Goal: Check status: Check status

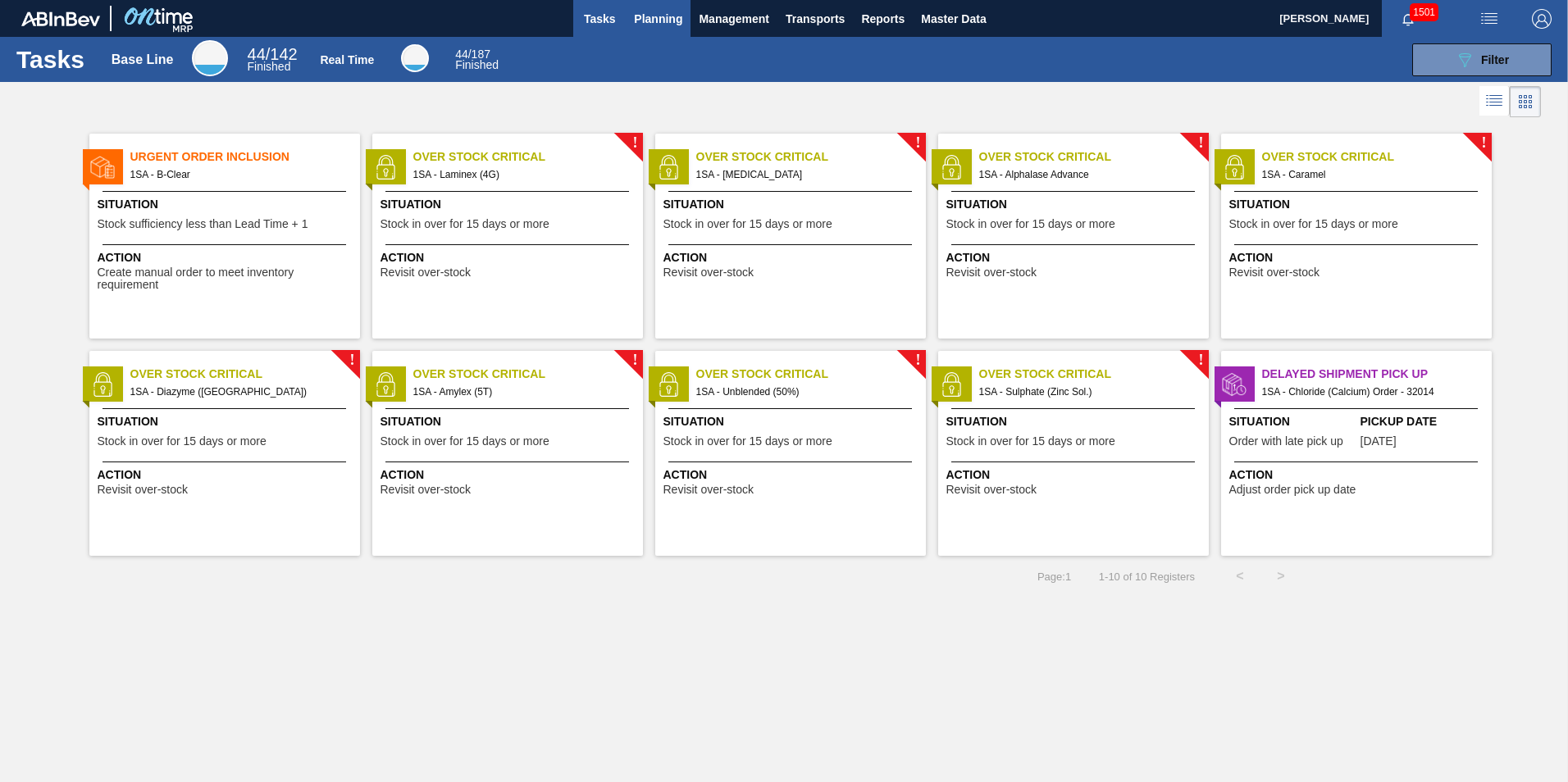
click at [655, 13] on span "Planning" at bounding box center [658, 19] width 48 height 19
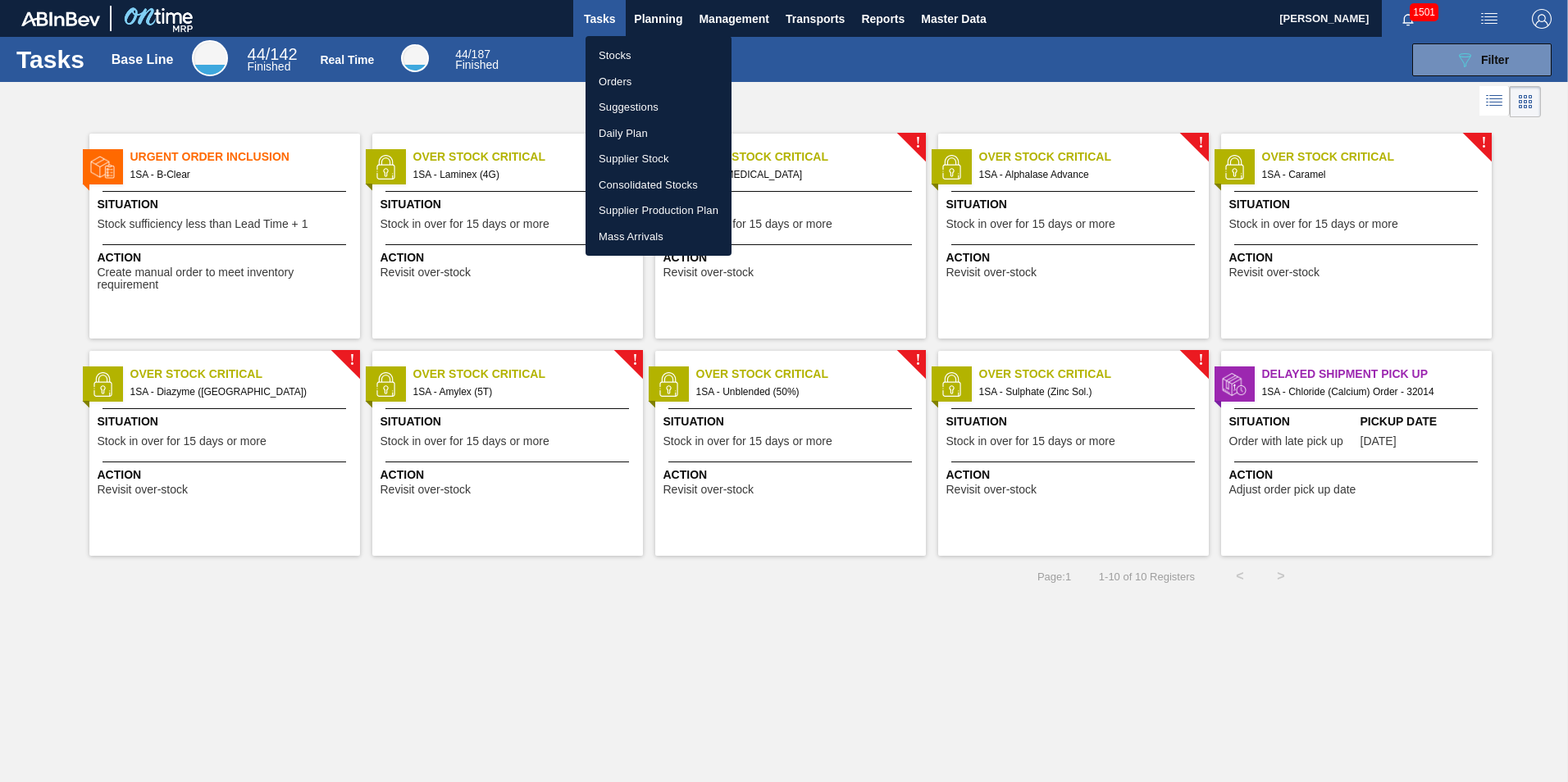
click at [634, 56] on li "Stocks" at bounding box center [658, 56] width 146 height 26
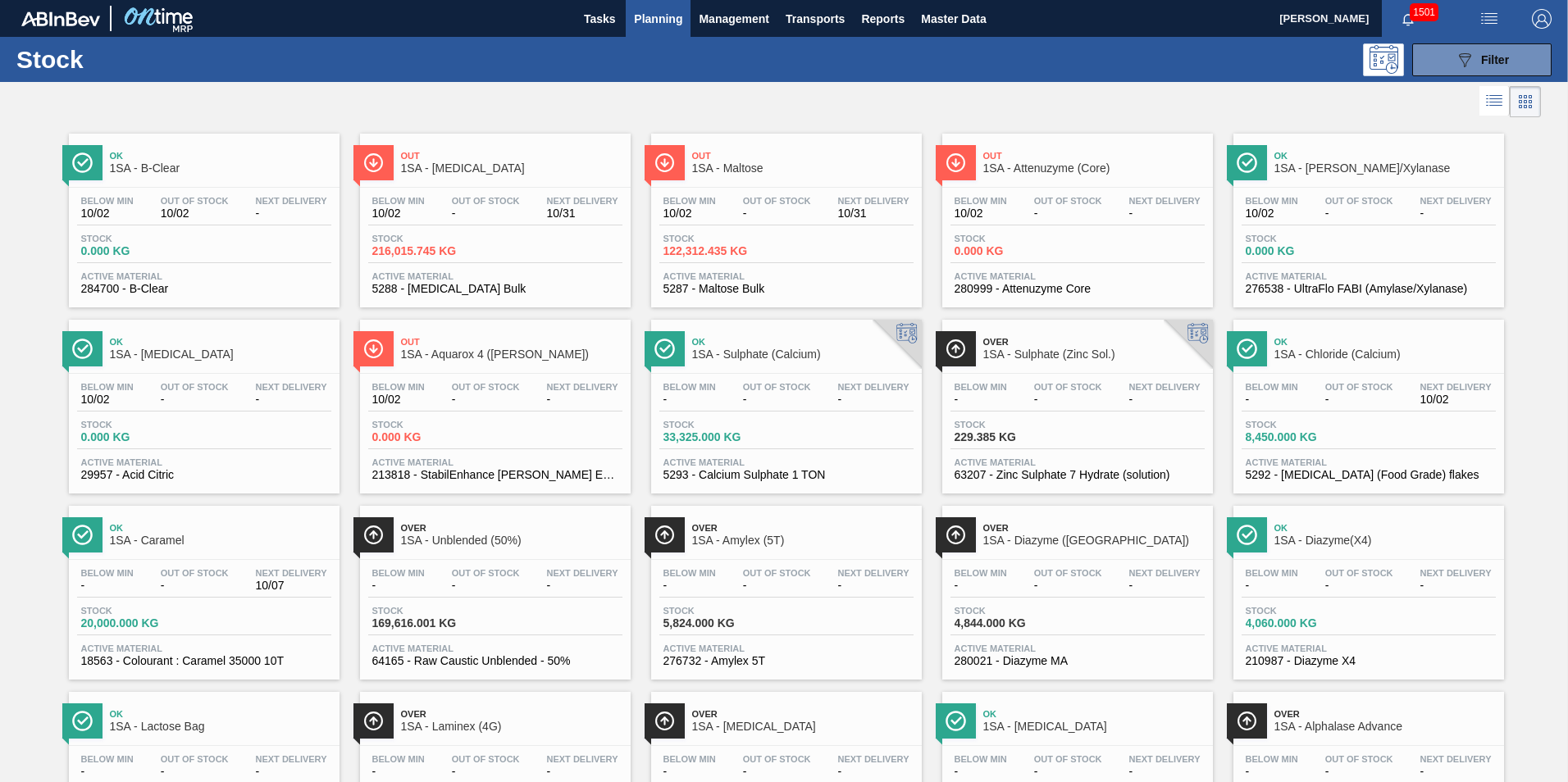
click at [1357, 450] on div "Below Min - Out Of Stock - Next Delivery 10/02 Stock 8,450.000 KG Active Materi…" at bounding box center [1368, 429] width 270 height 111
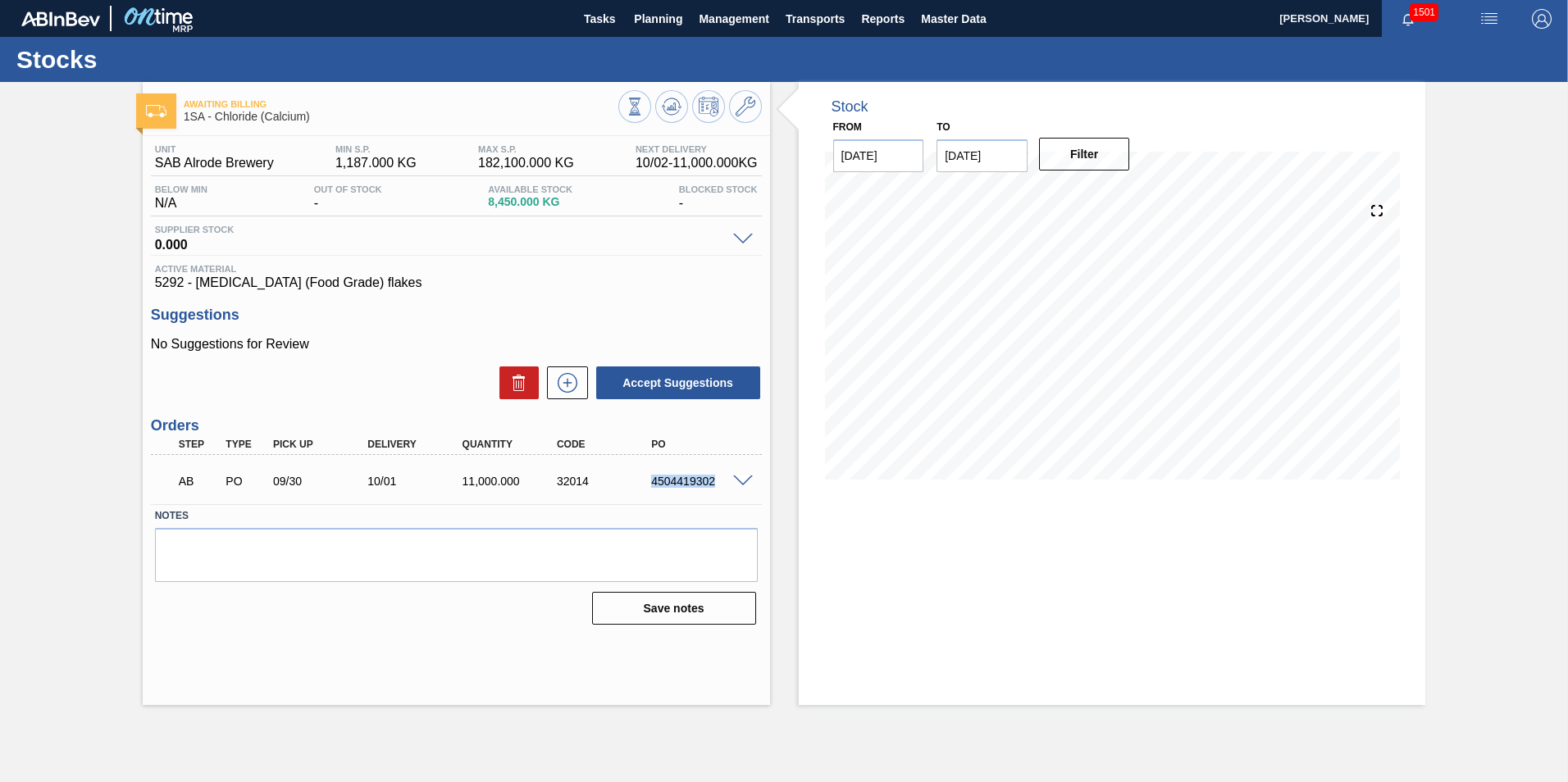
drag, startPoint x: 717, startPoint y: 482, endPoint x: 637, endPoint y: 471, distance: 80.8
click at [637, 471] on div "AB PO 09/30 10/01 11,000.000 32014 4504419302" at bounding box center [452, 479] width 568 height 33
copy div "4504419302"
click at [684, 483] on div "4504419302" at bounding box center [700, 481] width 106 height 13
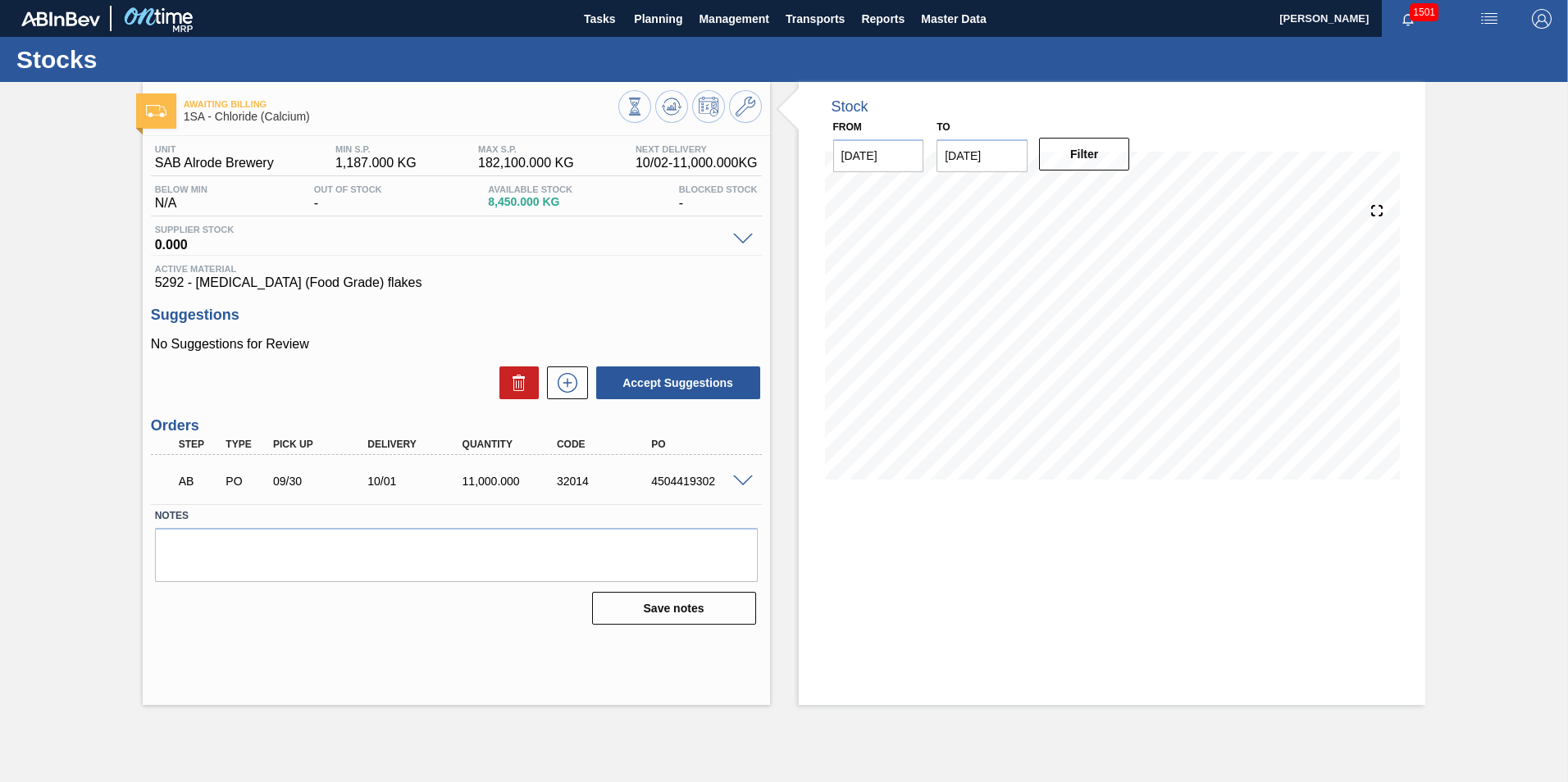
click at [577, 481] on div "32014" at bounding box center [605, 481] width 106 height 13
copy div "32014"
